Goal: Contribute content

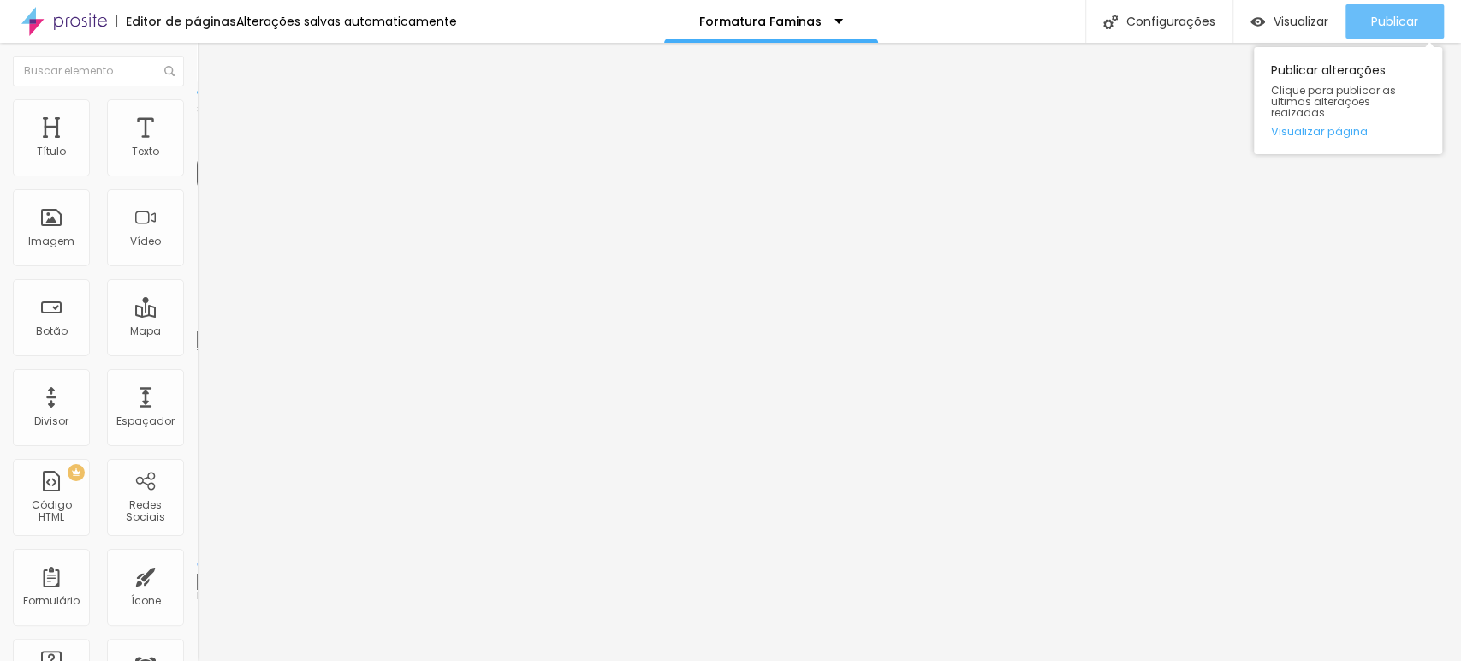
click at [1390, 19] on span "Publicar" at bounding box center [1394, 22] width 47 height 14
